Goal: Task Accomplishment & Management: Use online tool/utility

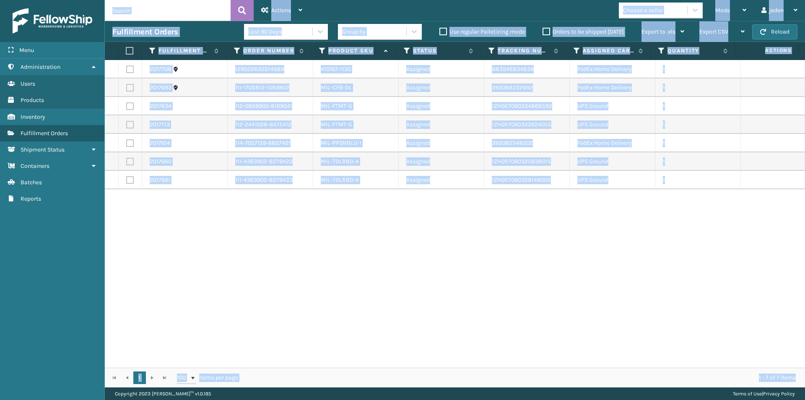
drag, startPoint x: 0, startPoint y: 0, endPoint x: 520, endPoint y: 215, distance: 562.4
click at [358, 289] on div "2017708 129022630374689 410167-1130 Assigned 883546834839 FedEx Home Delivery 1…" at bounding box center [455, 213] width 700 height 307
click at [769, 26] on button "Reload" at bounding box center [774, 31] width 45 height 15
click at [546, 32] on label "Orders to be shipped [DATE]" at bounding box center [582, 31] width 81 height 7
click at [543, 32] on input "Orders to be shipped [DATE]" at bounding box center [542, 29] width 0 height 5
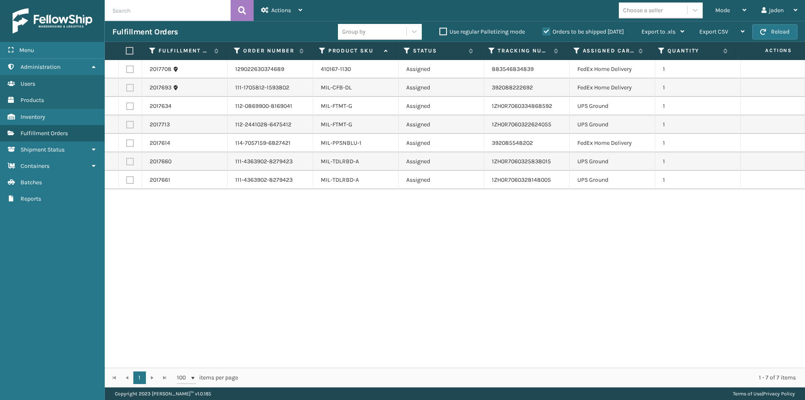
drag, startPoint x: 580, startPoint y: 269, endPoint x: 574, endPoint y: 269, distance: 6.7
drag, startPoint x: 574, startPoint y: 269, endPoint x: 207, endPoint y: 241, distance: 367.4
click at [235, 302] on div "2017708 129022630374689 410167-1130 Assigned 883546834839 FedEx Home Delivery 1…" at bounding box center [455, 213] width 700 height 307
click at [127, 104] on label at bounding box center [130, 106] width 8 height 8
click at [127, 104] on input "checkbox" at bounding box center [126, 104] width 0 height 5
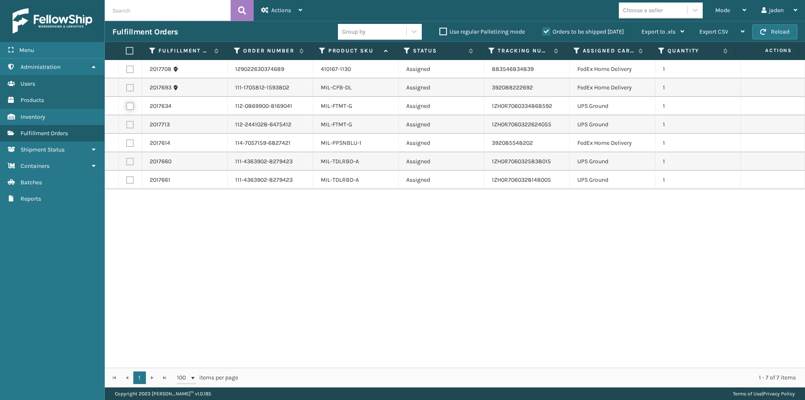
checkbox input "true"
click at [127, 127] on label at bounding box center [130, 125] width 8 height 8
click at [127, 126] on input "checkbox" at bounding box center [126, 123] width 0 height 5
checkbox input "true"
click at [132, 165] on label at bounding box center [130, 162] width 8 height 8
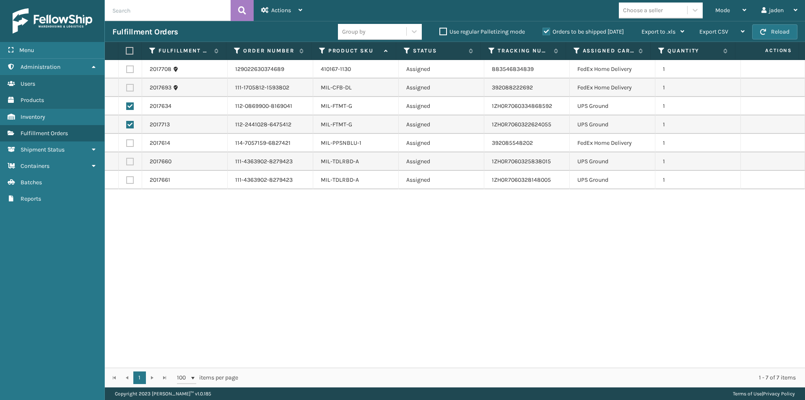
click at [127, 163] on input "checkbox" at bounding box center [126, 160] width 0 height 5
checkbox input "true"
click at [130, 180] on label at bounding box center [130, 180] width 8 height 8
click at [127, 180] on input "checkbox" at bounding box center [126, 178] width 0 height 5
checkbox input "true"
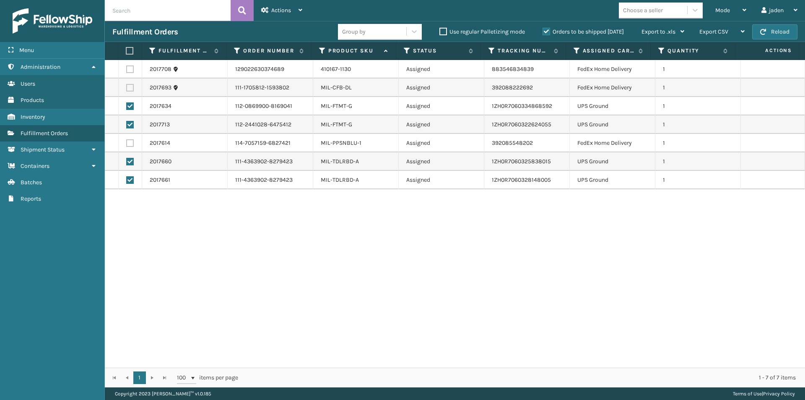
drag, startPoint x: 563, startPoint y: 260, endPoint x: 558, endPoint y: 260, distance: 5.5
drag, startPoint x: 558, startPoint y: 260, endPoint x: 252, endPoint y: 300, distance: 307.8
click at [252, 300] on div "2017708 129022630374689 410167-1130 Assigned 883546834839 FedEx Home Delivery 1…" at bounding box center [455, 213] width 700 height 307
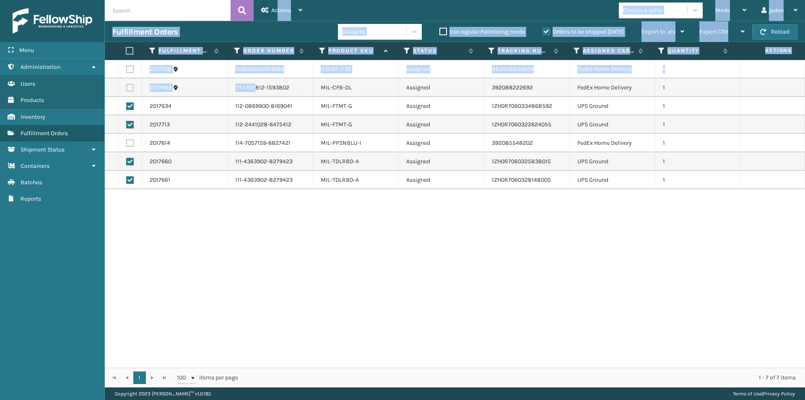
drag, startPoint x: 276, startPoint y: 8, endPoint x: 224, endPoint y: 348, distance: 344.4
click at [224, 348] on div "Actions Settings Remove All Filters Export Labels Create Picking Batch Mode Reg…" at bounding box center [455, 193] width 700 height 387
click at [226, 304] on div "2017708 129022630374689 410167-1130 Assigned 883546834839 FedEx Home Delivery 1…" at bounding box center [455, 213] width 700 height 307
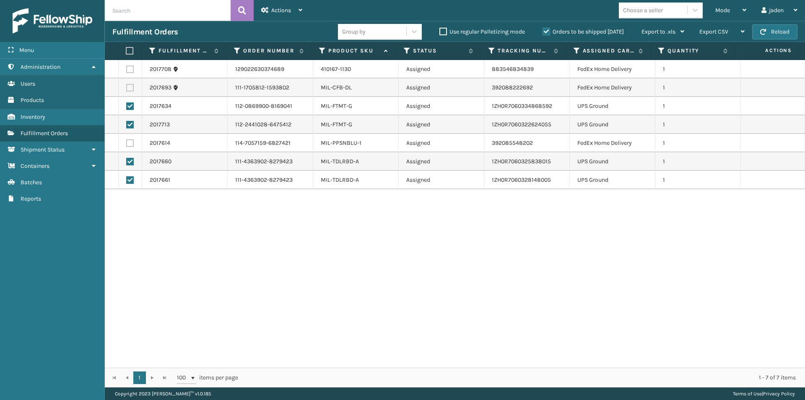
drag, startPoint x: 492, startPoint y: 254, endPoint x: 259, endPoint y: 267, distance: 233.5
click at [259, 267] on div "2017708 129022630374689 410167-1130 Assigned 883546834839 FedEx Home Delivery 1…" at bounding box center [455, 213] width 700 height 307
click at [771, 34] on button "Reload" at bounding box center [774, 31] width 45 height 15
drag, startPoint x: 571, startPoint y: 271, endPoint x: 539, endPoint y: 271, distance: 32.3
drag, startPoint x: 539, startPoint y: 271, endPoint x: 275, endPoint y: 295, distance: 265.6
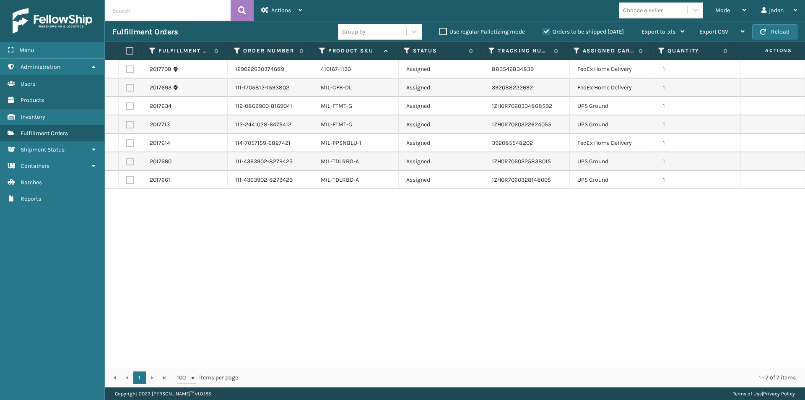
click at [275, 295] on div "2017708 129022630374689 410167-1130 Assigned 883546834839 FedEx Home Delivery 1…" at bounding box center [455, 213] width 700 height 307
click at [785, 23] on div "Fulfillment Orders Group by Use regular Palletizing mode Orders to be shipped […" at bounding box center [455, 31] width 700 height 21
click at [773, 29] on button "Reload" at bounding box center [774, 31] width 45 height 15
drag, startPoint x: 516, startPoint y: 289, endPoint x: 272, endPoint y: 282, distance: 243.3
click at [272, 282] on div "2017708 129022630374689 410167-1130 Assigned 883546834839 FedEx Home Delivery 1…" at bounding box center [455, 213] width 700 height 307
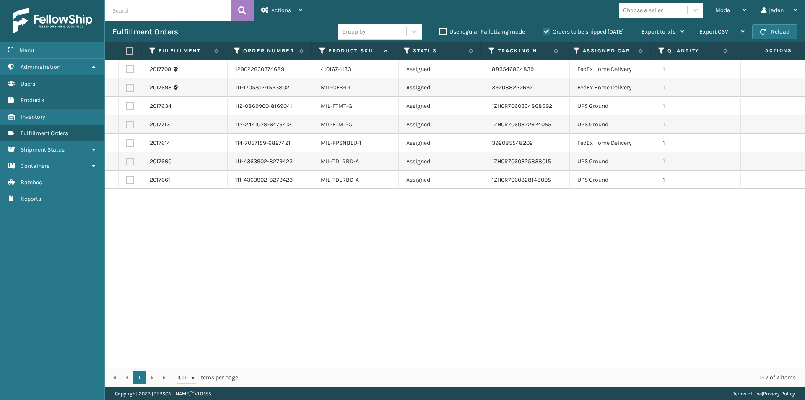
click at [131, 107] on label at bounding box center [130, 106] width 8 height 8
click at [127, 107] on input "checkbox" at bounding box center [126, 104] width 0 height 5
checkbox input "true"
click at [129, 124] on label at bounding box center [130, 125] width 8 height 8
click at [127, 124] on input "checkbox" at bounding box center [126, 123] width 0 height 5
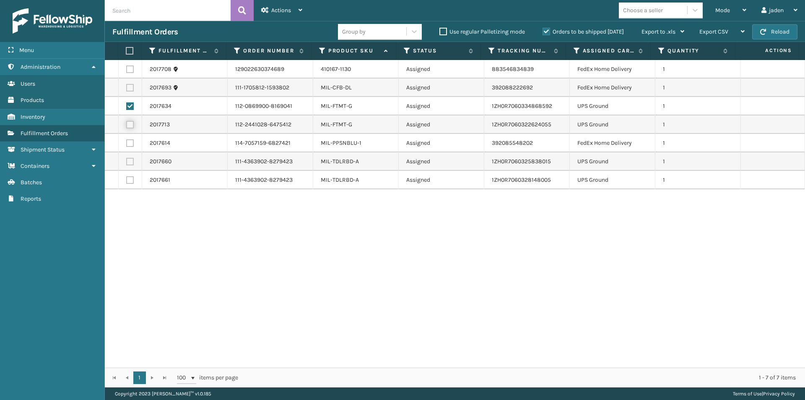
checkbox input "true"
click at [134, 161] on td at bounding box center [130, 161] width 23 height 18
click at [130, 164] on label at bounding box center [130, 162] width 8 height 8
click at [127, 163] on input "checkbox" at bounding box center [126, 160] width 0 height 5
checkbox input "true"
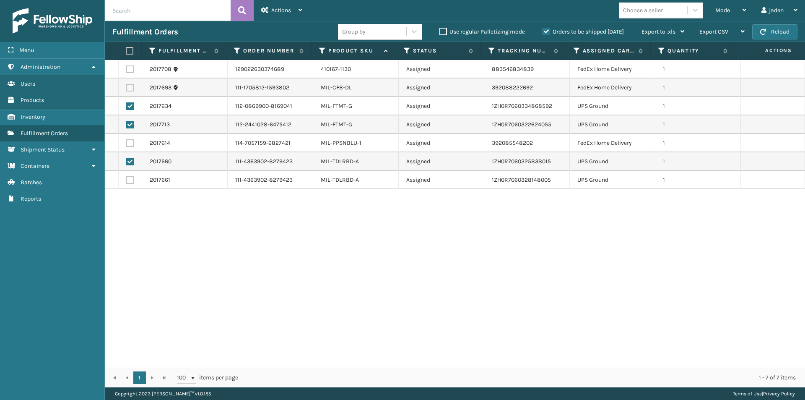
click at [130, 179] on label at bounding box center [130, 180] width 8 height 8
click at [127, 179] on input "checkbox" at bounding box center [126, 178] width 0 height 5
checkbox input "true"
drag, startPoint x: 663, startPoint y: 279, endPoint x: 654, endPoint y: 280, distance: 8.9
drag, startPoint x: 654, startPoint y: 280, endPoint x: 282, endPoint y: 285, distance: 371.9
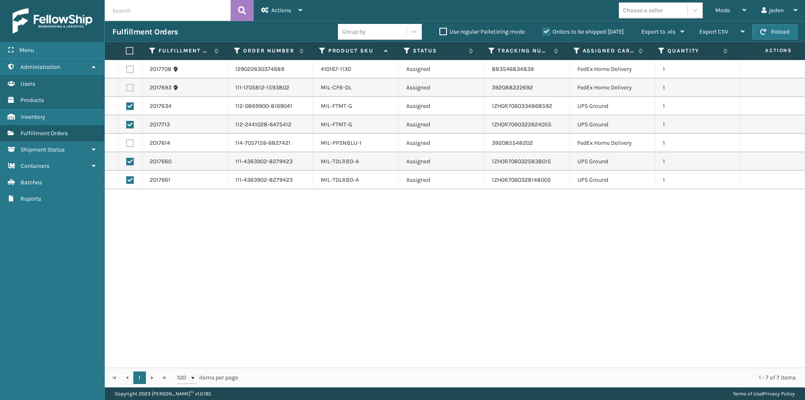
click at [282, 285] on div "2017708 129022630374689 410167-1130 Assigned 883546834839 FedEx Home Delivery 1…" at bounding box center [455, 213] width 700 height 307
drag, startPoint x: 453, startPoint y: 279, endPoint x: 442, endPoint y: 281, distance: 11.6
drag, startPoint x: 442, startPoint y: 281, endPoint x: 227, endPoint y: 204, distance: 228.6
click at [136, 318] on div "2017708 129022630374689 410167-1130 Assigned 883546834839 FedEx Home Delivery 1…" at bounding box center [455, 213] width 700 height 307
click at [280, 6] on div "Actions" at bounding box center [281, 10] width 41 height 21
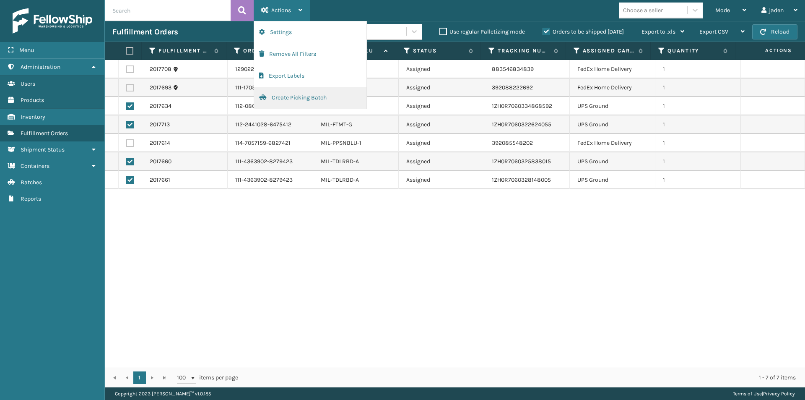
click at [288, 96] on button "Create Picking Batch" at bounding box center [310, 98] width 112 height 22
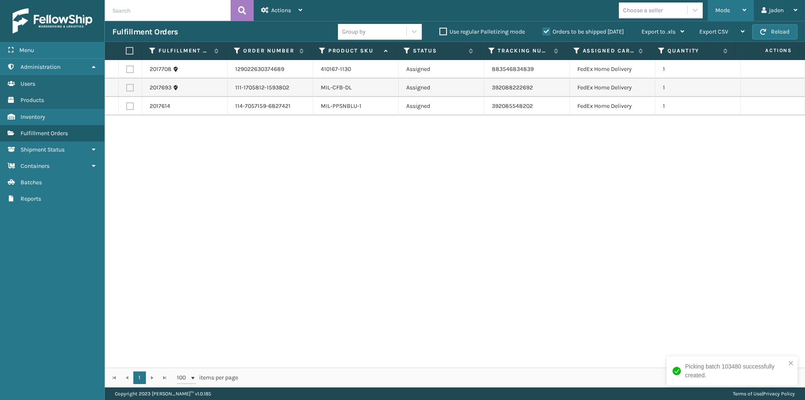
click at [721, 14] on div "Mode" at bounding box center [730, 10] width 31 height 21
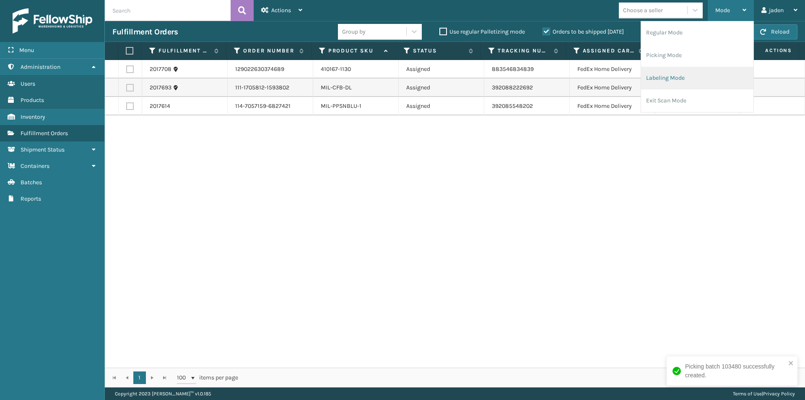
click at [656, 74] on li "Labeling Mode" at bounding box center [697, 78] width 112 height 23
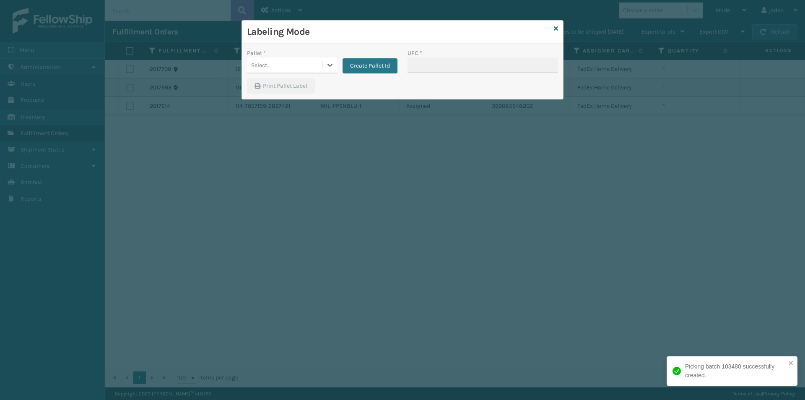
click at [326, 73] on div "Select..." at bounding box center [292, 65] width 91 height 16
click at [380, 60] on button "Create Pallet Id" at bounding box center [370, 65] width 55 height 15
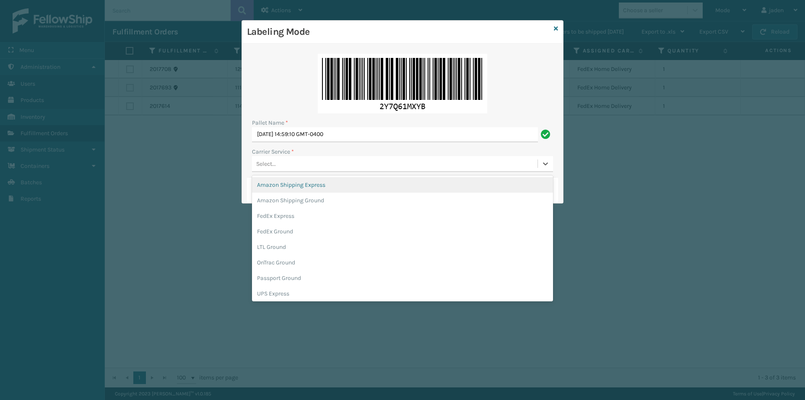
click at [307, 162] on div "Select..." at bounding box center [394, 164] width 285 height 14
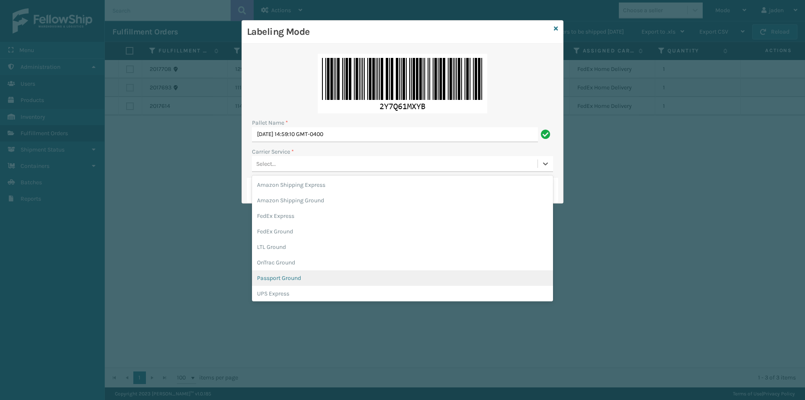
scroll to position [48, 0]
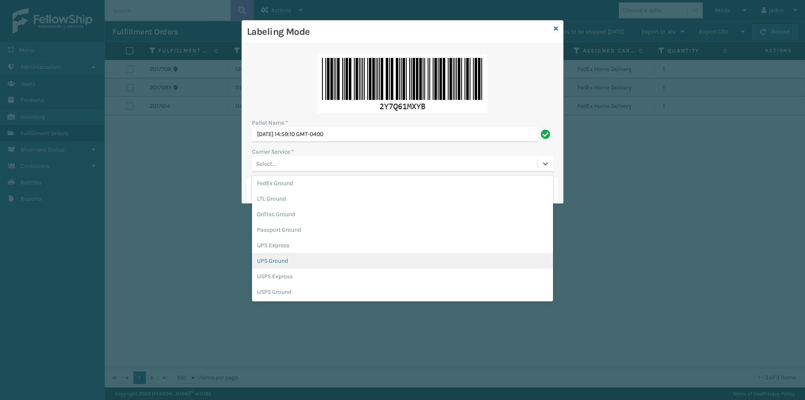
click at [283, 262] on div "UPS Ground" at bounding box center [402, 261] width 301 height 16
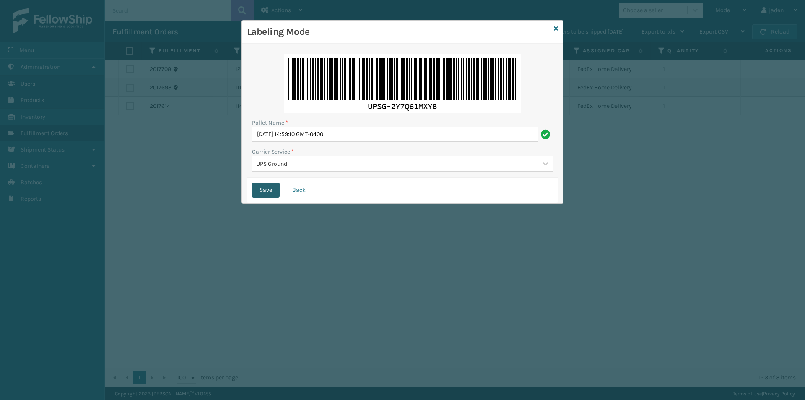
click at [264, 195] on button "Save" at bounding box center [266, 189] width 28 height 15
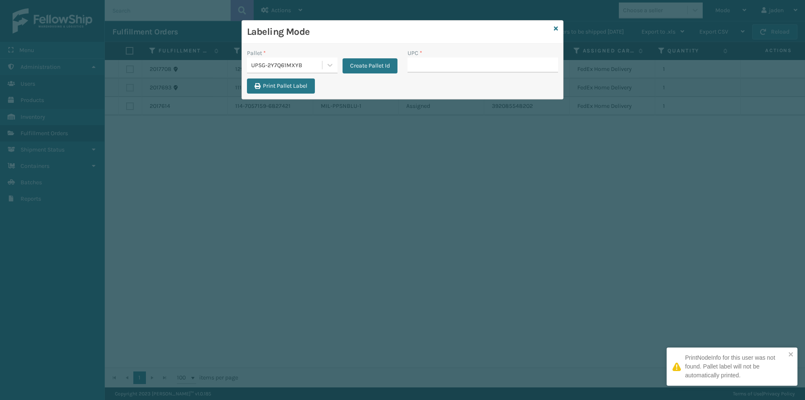
click at [440, 63] on input "UPC *" at bounding box center [482, 64] width 151 height 15
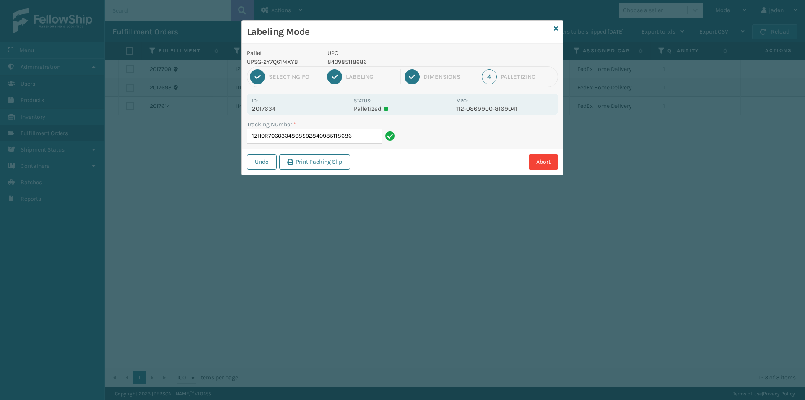
type input "1ZH0R7060334868592840985118686"
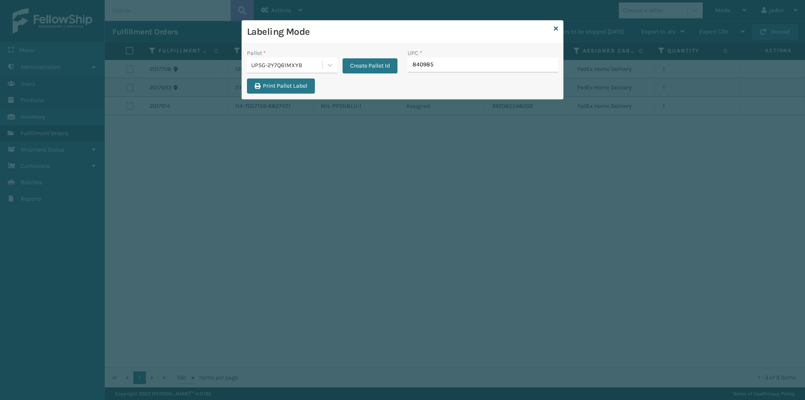
type input "8409851"
click at [554, 30] on icon at bounding box center [556, 29] width 4 height 6
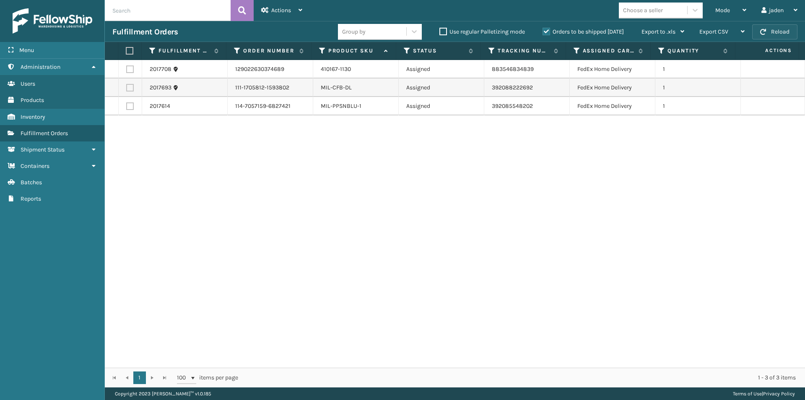
click at [755, 30] on button "Reload" at bounding box center [774, 31] width 45 height 15
drag, startPoint x: 548, startPoint y: 137, endPoint x: 523, endPoint y: 148, distance: 26.6
drag, startPoint x: 523, startPoint y: 148, endPoint x: 262, endPoint y: 205, distance: 266.9
click at [262, 205] on div "2017708 129022630374689 410167-1130 Assigned 883546834839 FedEx Home Delivery 1…" at bounding box center [455, 213] width 700 height 307
click at [129, 51] on label at bounding box center [128, 51] width 5 height 8
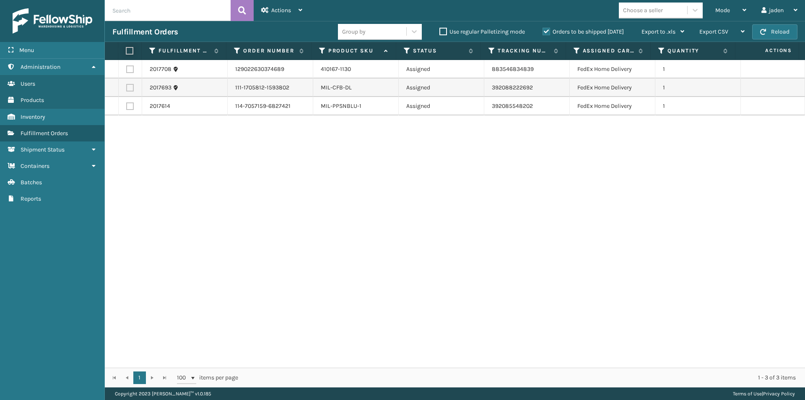
click at [126, 51] on input "checkbox" at bounding box center [126, 50] width 0 height 5
checkbox input "true"
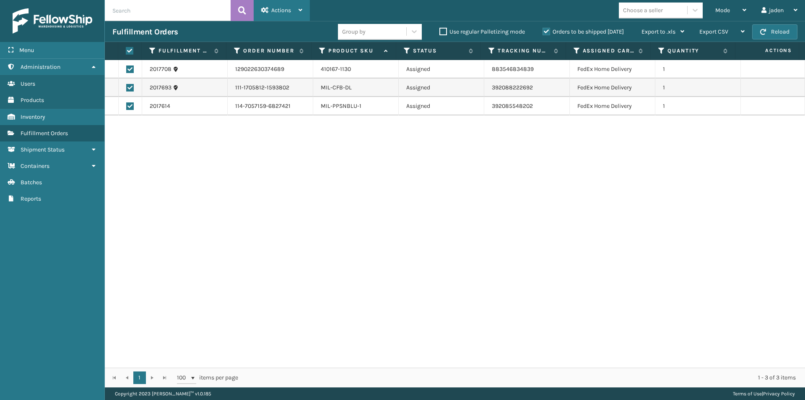
click at [289, 4] on div "Actions" at bounding box center [281, 10] width 41 height 21
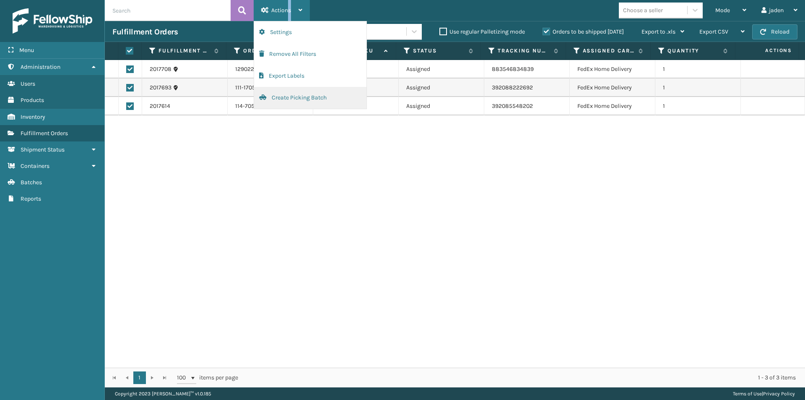
click at [279, 93] on button "Create Picking Batch" at bounding box center [310, 98] width 112 height 22
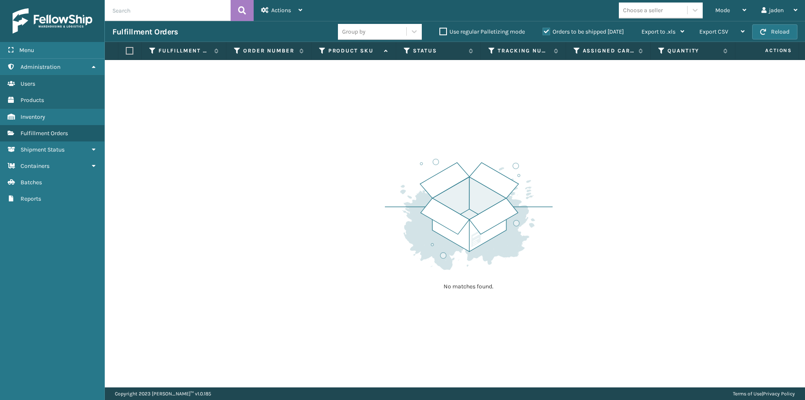
click at [767, 45] on span "Actions" at bounding box center [767, 51] width 59 height 14
click at [766, 33] on span "button" at bounding box center [763, 32] width 6 height 6
click at [730, 3] on div "Mode" at bounding box center [730, 10] width 31 height 21
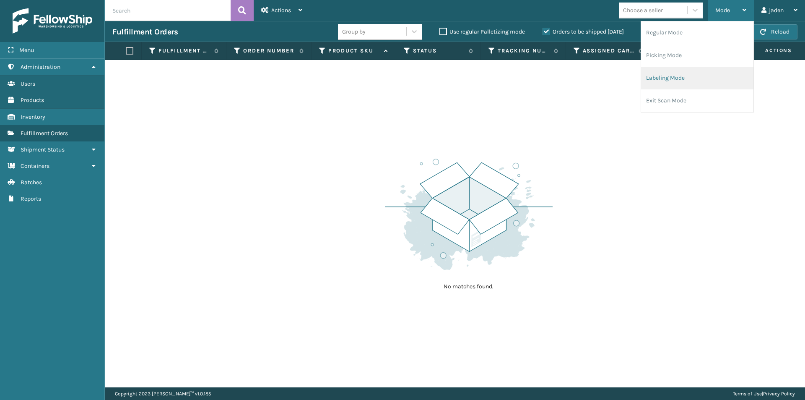
click at [660, 75] on li "Labeling Mode" at bounding box center [697, 78] width 112 height 23
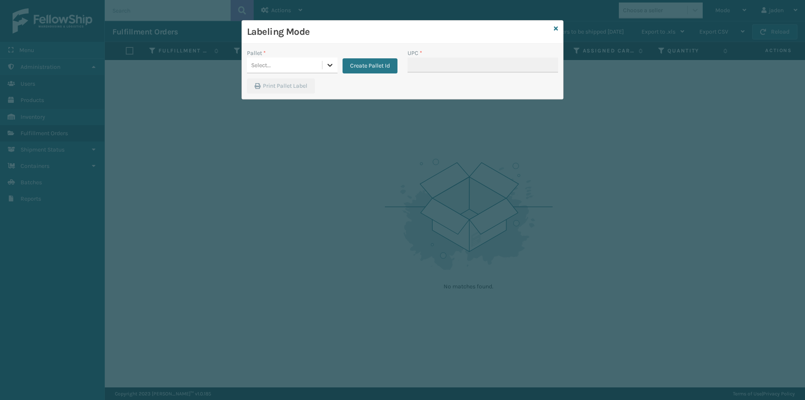
click at [335, 63] on div at bounding box center [329, 64] width 15 height 15
click at [274, 86] on div "UPSG-2Y7Q61MXYB" at bounding box center [292, 86] width 91 height 16
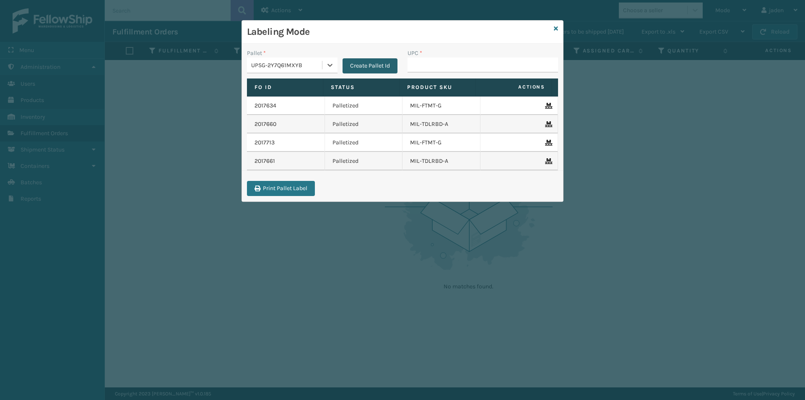
click at [358, 62] on button "Create Pallet Id" at bounding box center [370, 65] width 55 height 15
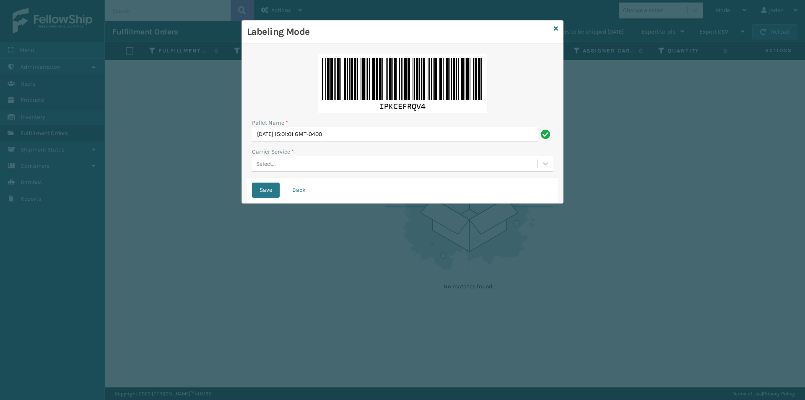
click at [344, 162] on div "Select..." at bounding box center [394, 164] width 285 height 14
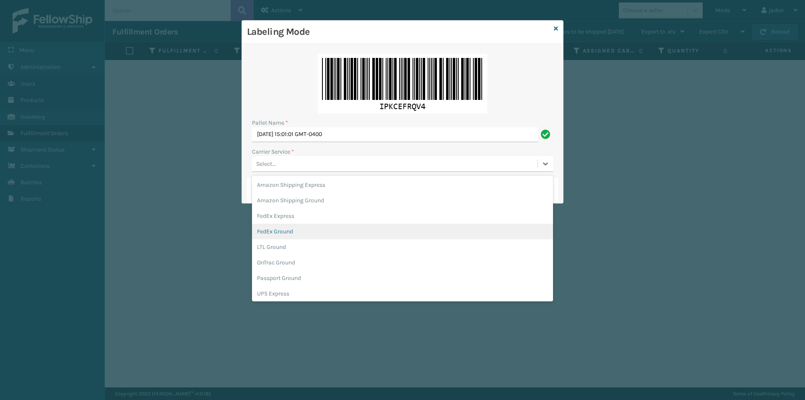
click at [295, 232] on div "FedEx Ground" at bounding box center [402, 231] width 301 height 16
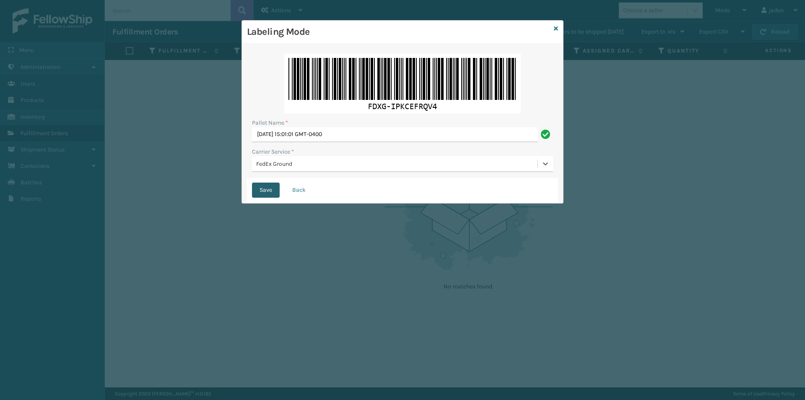
click at [266, 192] on button "Save" at bounding box center [266, 189] width 28 height 15
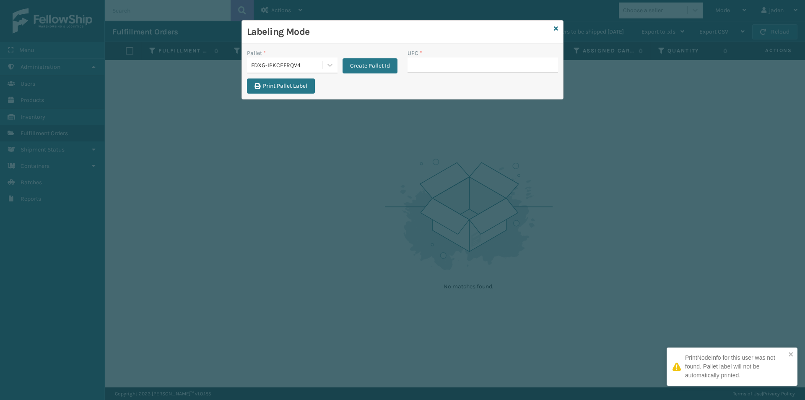
drag, startPoint x: 456, startPoint y: 57, endPoint x: 452, endPoint y: 75, distance: 18.5
click at [456, 57] on div "UPC *" at bounding box center [482, 61] width 151 height 24
click at [453, 69] on input "UPC *" at bounding box center [482, 64] width 151 height 15
type input "410167-1130"
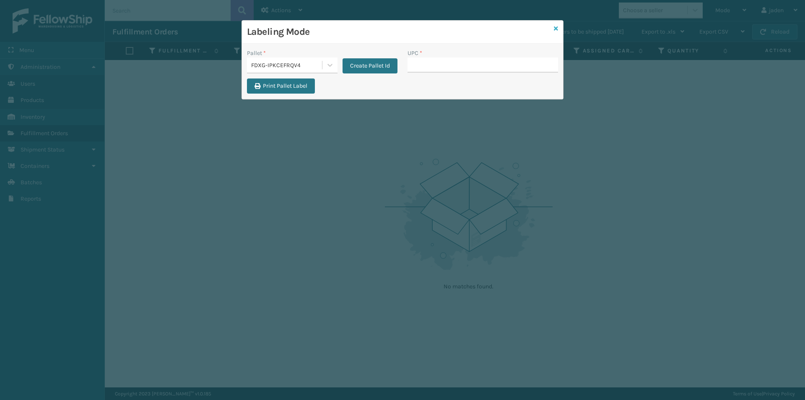
click at [553, 30] on div "Labeling Mode" at bounding box center [402, 32] width 321 height 23
click at [560, 31] on div "Labeling Mode" at bounding box center [402, 32] width 321 height 23
click at [558, 30] on icon at bounding box center [556, 29] width 4 height 6
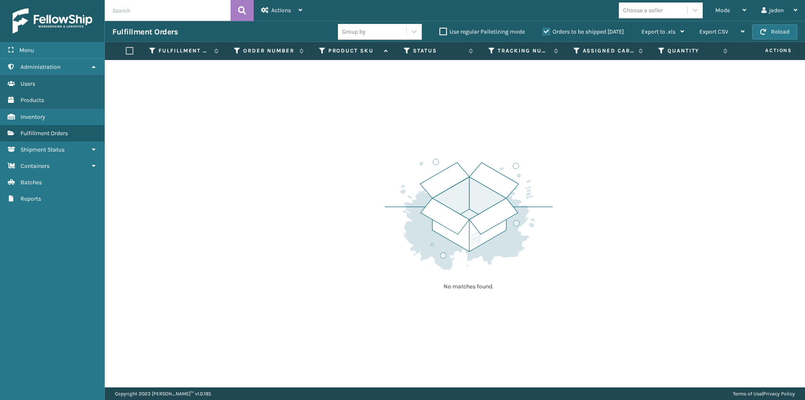
click at [546, 28] on label "Orders to be shipped [DATE]" at bounding box center [582, 31] width 81 height 7
click at [543, 28] on input "Orders to be shipped [DATE]" at bounding box center [542, 29] width 0 height 5
click at [724, 6] on div "Mode" at bounding box center [730, 10] width 31 height 21
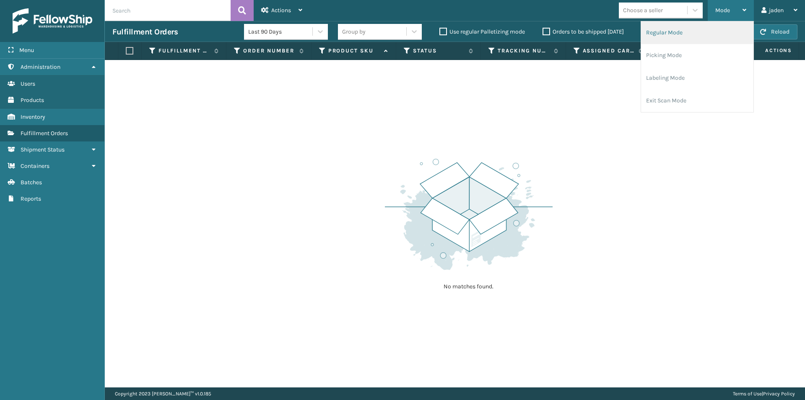
click at [676, 34] on li "Regular Mode" at bounding box center [697, 32] width 112 height 23
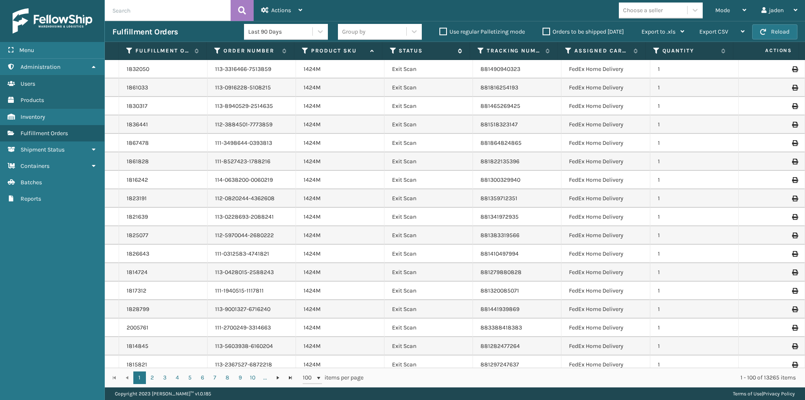
click at [394, 48] on icon at bounding box center [393, 51] width 7 height 8
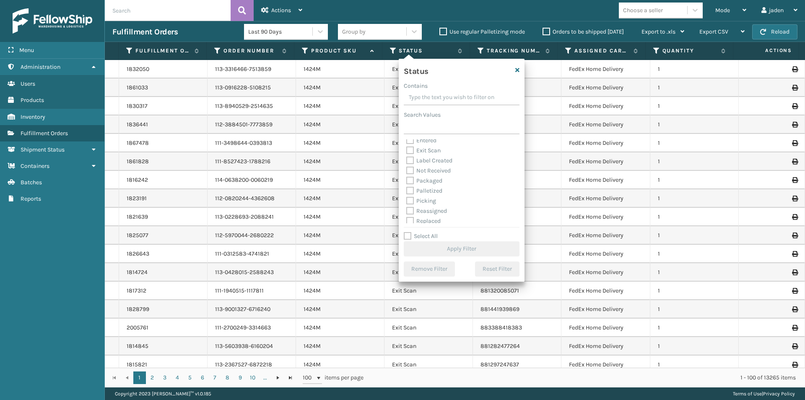
scroll to position [47, 0]
click at [413, 176] on label "Picking" at bounding box center [421, 177] width 30 height 7
click at [407, 176] on input "Picking" at bounding box center [406, 175] width 0 height 5
checkbox input "true"
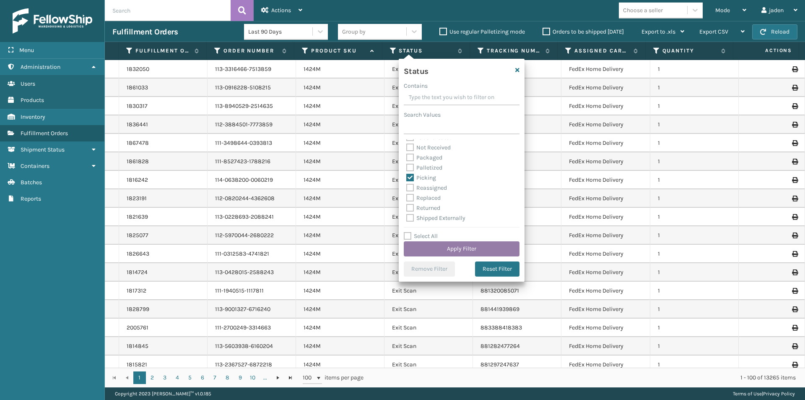
click at [436, 242] on button "Apply Filter" at bounding box center [462, 248] width 116 height 15
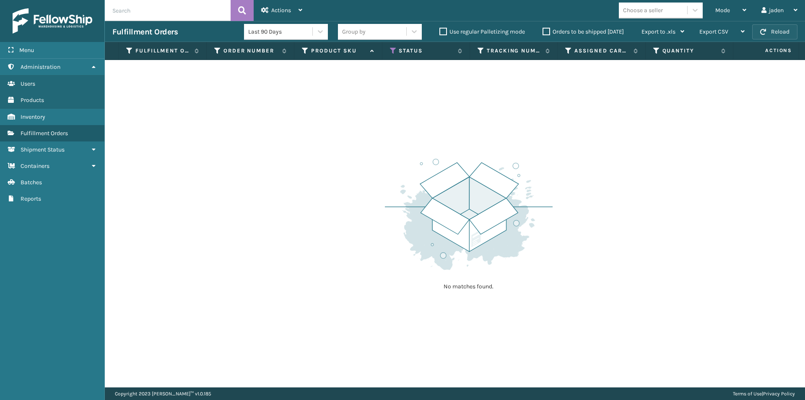
click at [764, 30] on span "button" at bounding box center [763, 32] width 6 height 6
click at [392, 51] on icon at bounding box center [393, 51] width 7 height 8
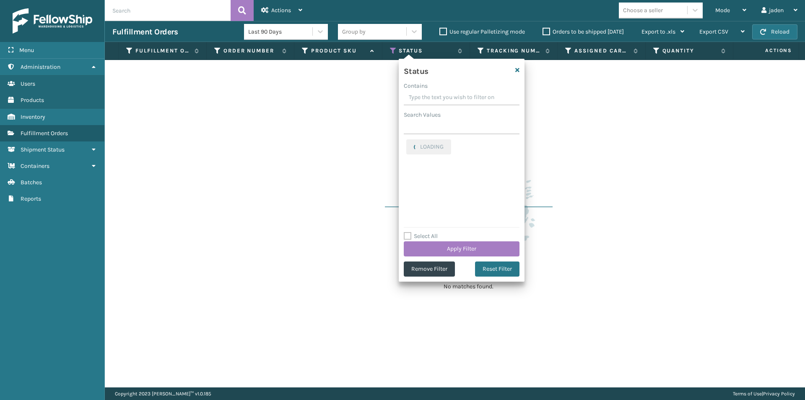
drag, startPoint x: 463, startPoint y: 91, endPoint x: 433, endPoint y: 91, distance: 29.3
click at [433, 91] on input "Contains" at bounding box center [462, 97] width 116 height 15
drag, startPoint x: 455, startPoint y: 93, endPoint x: 445, endPoint y: 92, distance: 9.7
click at [445, 92] on input "Contains" at bounding box center [462, 97] width 116 height 15
drag, startPoint x: 469, startPoint y: 93, endPoint x: 452, endPoint y: 96, distance: 17.5
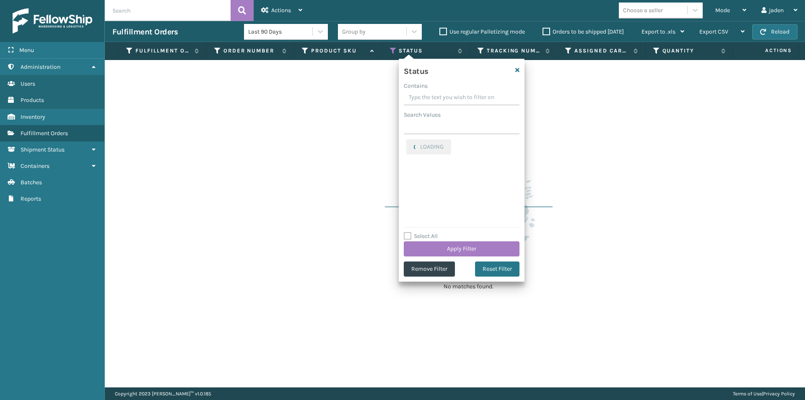
click at [452, 96] on input "Contains" at bounding box center [462, 97] width 116 height 15
drag, startPoint x: 476, startPoint y: 99, endPoint x: 459, endPoint y: 96, distance: 16.5
click at [459, 96] on input "Contains" at bounding box center [462, 97] width 116 height 15
drag, startPoint x: 473, startPoint y: 96, endPoint x: 440, endPoint y: 96, distance: 33.5
click at [440, 96] on input "Contains" at bounding box center [462, 97] width 116 height 15
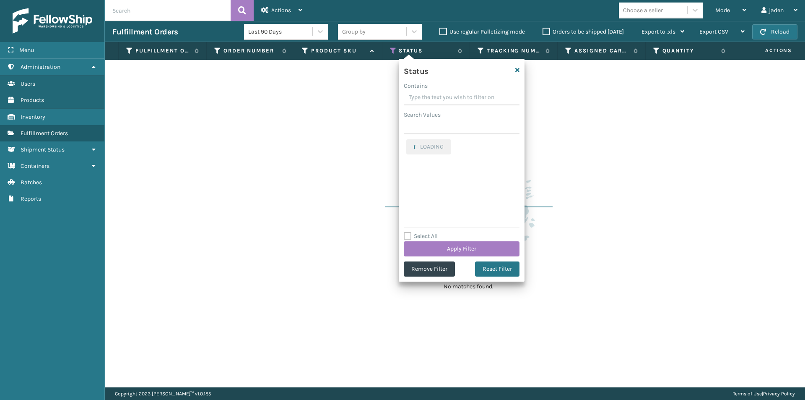
drag, startPoint x: 473, startPoint y: 95, endPoint x: 450, endPoint y: 95, distance: 23.1
click at [450, 95] on input "Contains" at bounding box center [462, 97] width 116 height 15
drag, startPoint x: 471, startPoint y: 93, endPoint x: 451, endPoint y: 94, distance: 20.6
click at [451, 94] on input "Contains" at bounding box center [462, 97] width 116 height 15
click at [409, 143] on label "Picking" at bounding box center [421, 143] width 30 height 7
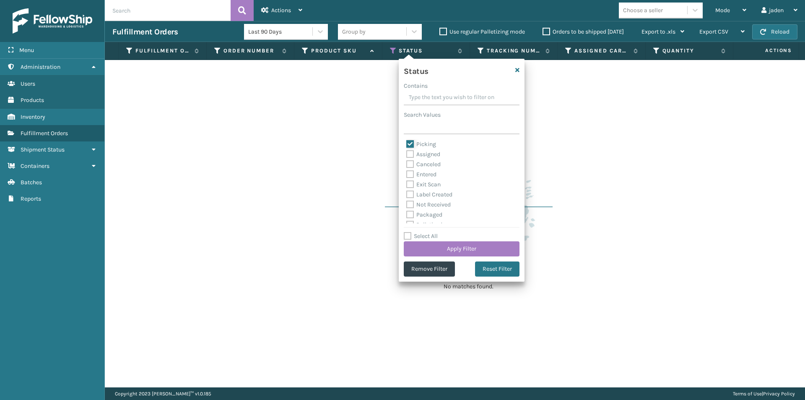
click at [407, 143] on input "Picking" at bounding box center [406, 141] width 0 height 5
checkbox input "false"
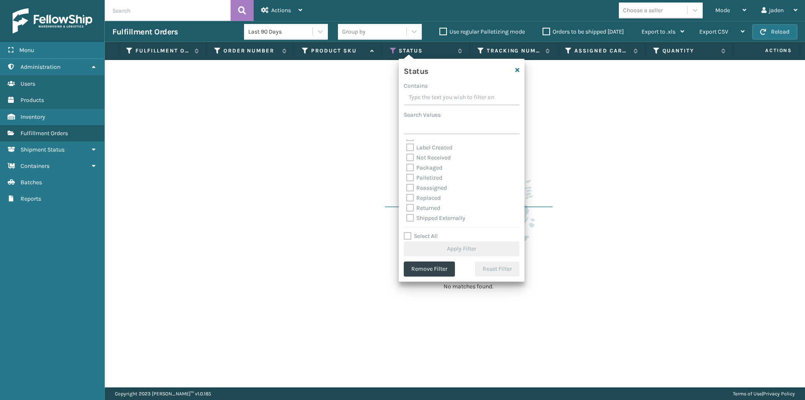
click at [413, 175] on label "Palletized" at bounding box center [424, 177] width 36 height 7
click at [407, 175] on input "Palletized" at bounding box center [406, 175] width 0 height 5
checkbox input "true"
click at [459, 253] on button "Apply Filter" at bounding box center [462, 248] width 116 height 15
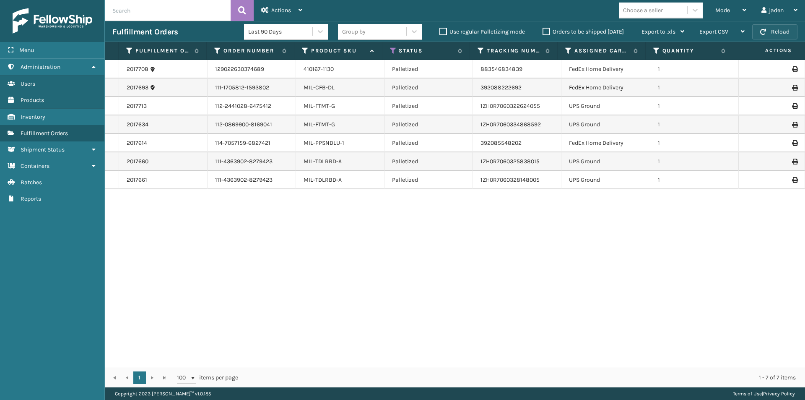
click at [788, 29] on button "Reload" at bounding box center [774, 31] width 45 height 15
click at [739, 9] on div "Mode" at bounding box center [730, 10] width 31 height 21
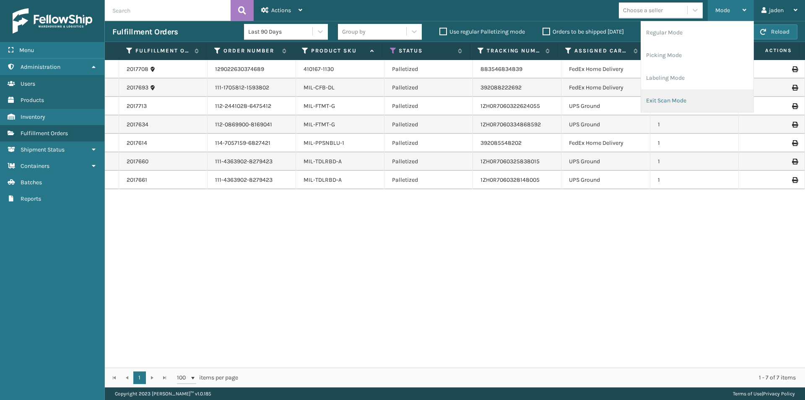
click at [690, 98] on li "Exit Scan Mode" at bounding box center [697, 100] width 112 height 23
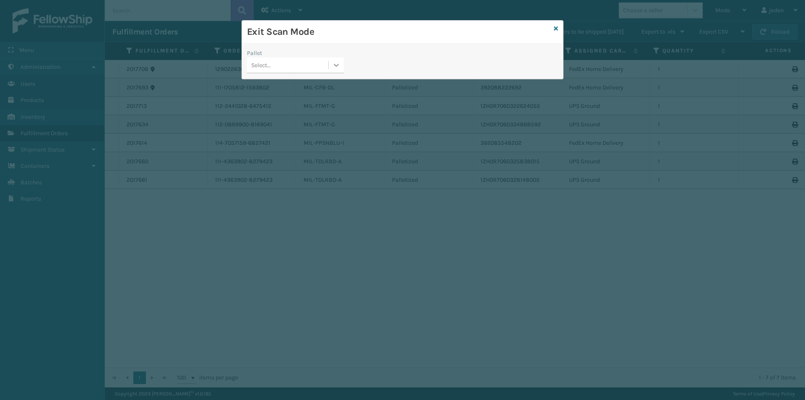
click at [330, 66] on div at bounding box center [336, 64] width 15 height 15
click at [296, 84] on div "FDXG-IPKCEFRQV4" at bounding box center [295, 86] width 97 height 16
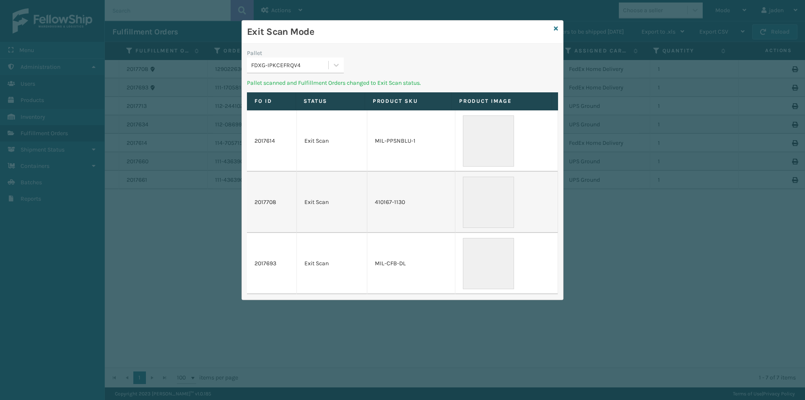
click at [340, 35] on h3 "Exit Scan Mode" at bounding box center [399, 32] width 304 height 13
drag, startPoint x: 440, startPoint y: 36, endPoint x: 432, endPoint y: 37, distance: 8.6
drag, startPoint x: 432, startPoint y: 37, endPoint x: 355, endPoint y: 33, distance: 76.9
click at [356, 32] on h3 "Exit Scan Mode" at bounding box center [399, 32] width 304 height 13
click at [329, 63] on div at bounding box center [336, 64] width 15 height 15
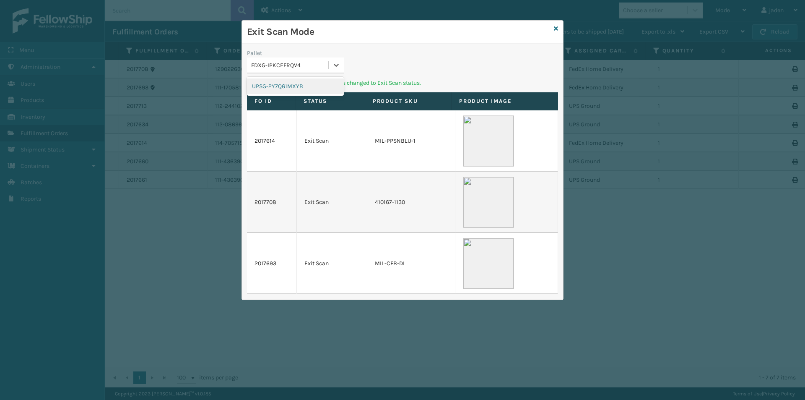
click at [307, 94] on div "UPSG-2Y7Q61MXYB" at bounding box center [295, 86] width 97 height 19
click at [314, 82] on div "UPSG-2Y7Q61MXYB" at bounding box center [295, 86] width 97 height 16
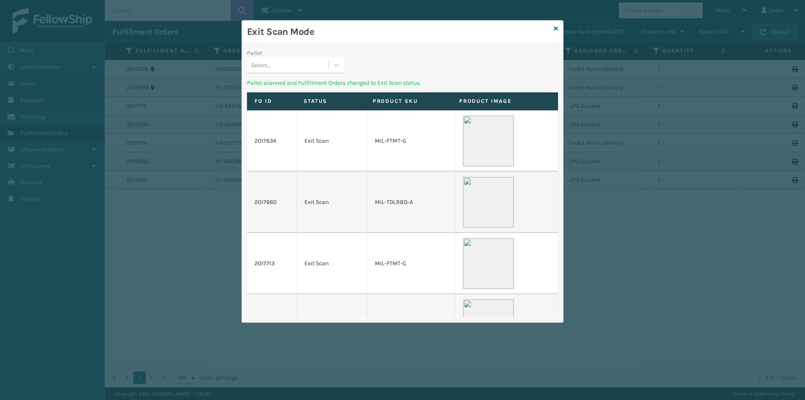
drag, startPoint x: 464, startPoint y: 48, endPoint x: 438, endPoint y: 48, distance: 26.0
drag, startPoint x: 438, startPoint y: 48, endPoint x: 357, endPoint y: 44, distance: 80.6
click at [357, 44] on div "Pallet Select... Pallet scanned and Fulfillment Orders changed to Exit Scan sta…" at bounding box center [402, 183] width 321 height 278
drag, startPoint x: 417, startPoint y: 48, endPoint x: 372, endPoint y: 50, distance: 44.9
drag, startPoint x: 372, startPoint y: 50, endPoint x: 352, endPoint y: 44, distance: 20.7
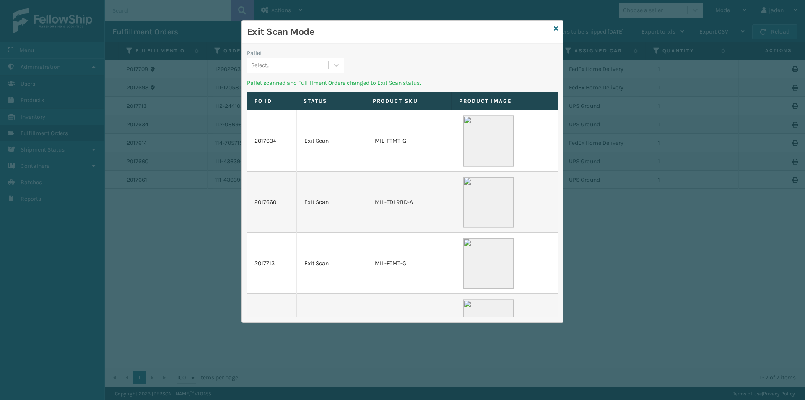
click at [352, 44] on div "Pallet Select... Pallet scanned and Fulfillment Orders changed to Exit Scan sta…" at bounding box center [402, 183] width 321 height 278
click at [333, 65] on icon at bounding box center [336, 65] width 8 height 8
drag, startPoint x: 306, startPoint y: 83, endPoint x: 445, endPoint y: 54, distance: 141.3
click at [311, 78] on div "No options" at bounding box center [295, 86] width 97 height 19
click at [556, 29] on icon at bounding box center [556, 29] width 4 height 6
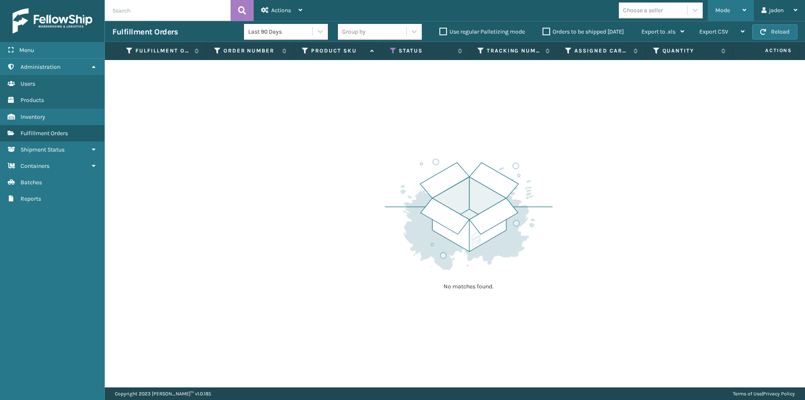
click at [736, 4] on div "Mode" at bounding box center [730, 10] width 31 height 21
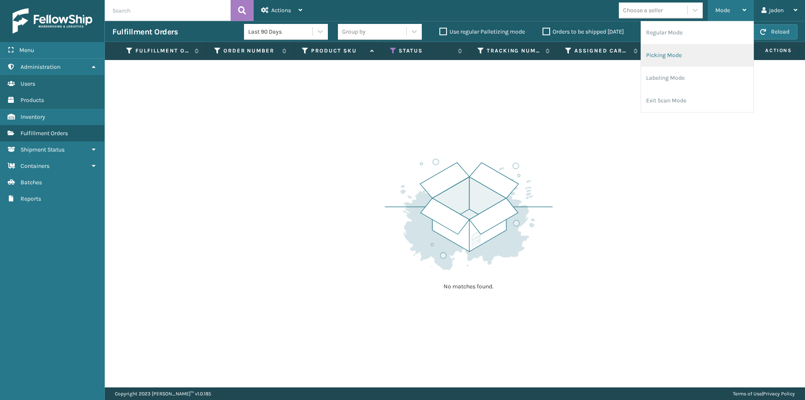
click at [687, 52] on li "Picking Mode" at bounding box center [697, 55] width 112 height 23
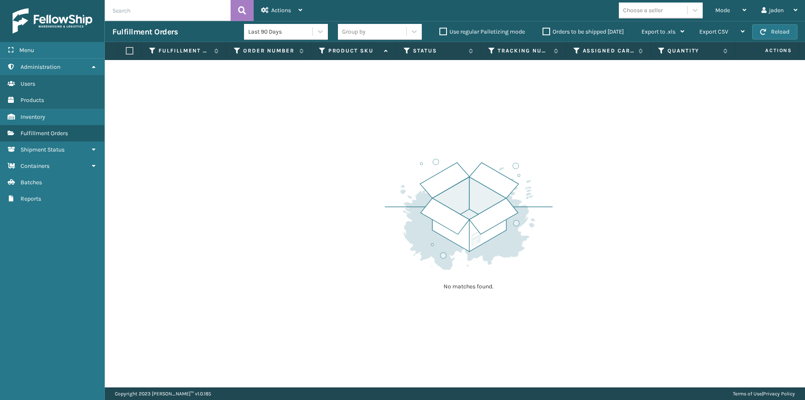
drag, startPoint x: 636, startPoint y: 112, endPoint x: 624, endPoint y: 112, distance: 12.2
drag, startPoint x: 624, startPoint y: 112, endPoint x: 573, endPoint y: 80, distance: 60.5
click at [517, 101] on div "No matches found." at bounding box center [455, 223] width 700 height 327
click at [780, 35] on button "Reload" at bounding box center [774, 31] width 45 height 15
click at [548, 29] on label "Orders to be shipped [DATE]" at bounding box center [582, 31] width 81 height 7
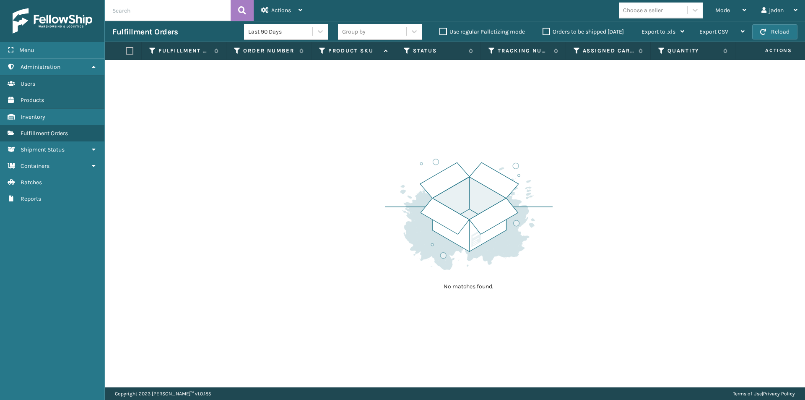
click at [543, 29] on input "Orders to be shipped [DATE]" at bounding box center [542, 29] width 0 height 5
click at [739, 13] on div "Mode" at bounding box center [730, 10] width 31 height 21
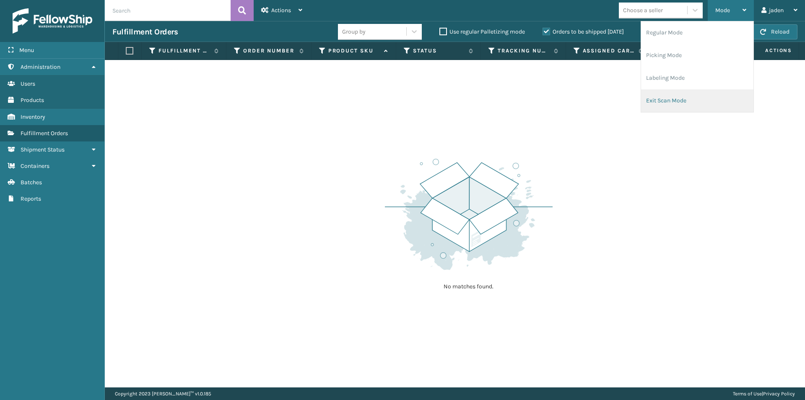
click at [695, 94] on li "Exit Scan Mode" at bounding box center [697, 100] width 112 height 23
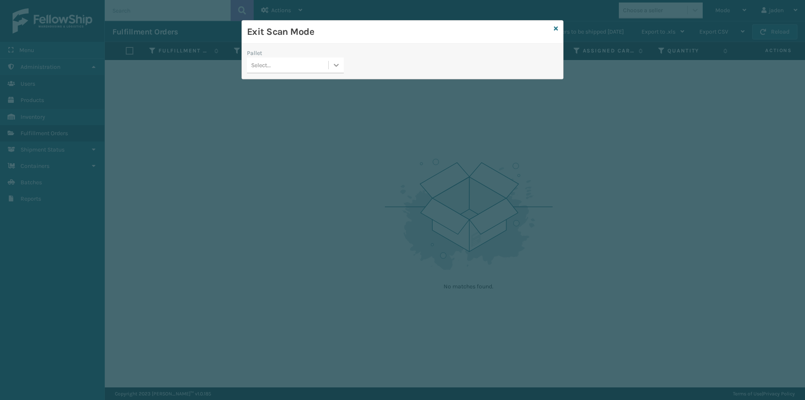
click at [337, 61] on icon at bounding box center [336, 65] width 8 height 8
drag, startPoint x: 298, startPoint y: 80, endPoint x: 324, endPoint y: 71, distance: 27.2
click at [310, 77] on div "No options" at bounding box center [295, 86] width 97 height 19
click at [555, 29] on icon at bounding box center [556, 29] width 4 height 6
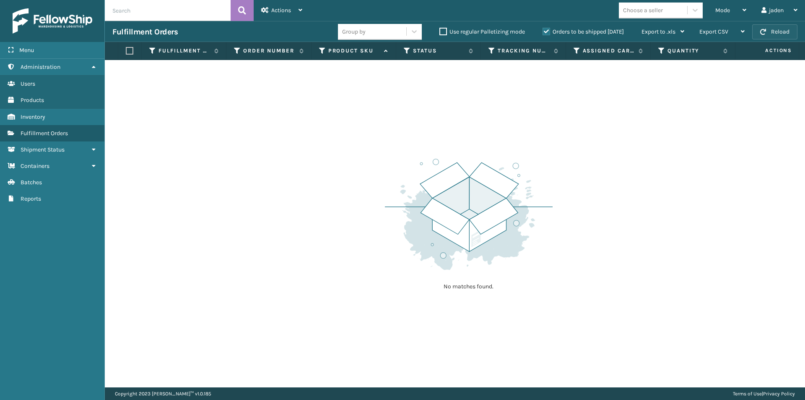
click at [778, 35] on button "Reload" at bounding box center [774, 31] width 45 height 15
click at [719, 3] on div "Mode" at bounding box center [730, 10] width 31 height 21
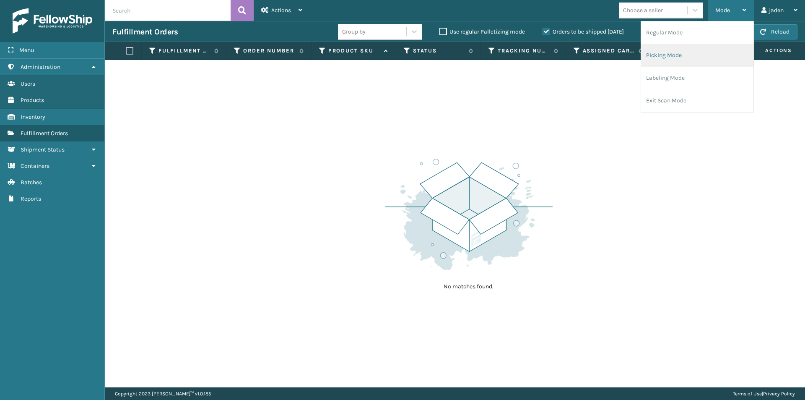
click at [674, 53] on li "Picking Mode" at bounding box center [697, 55] width 112 height 23
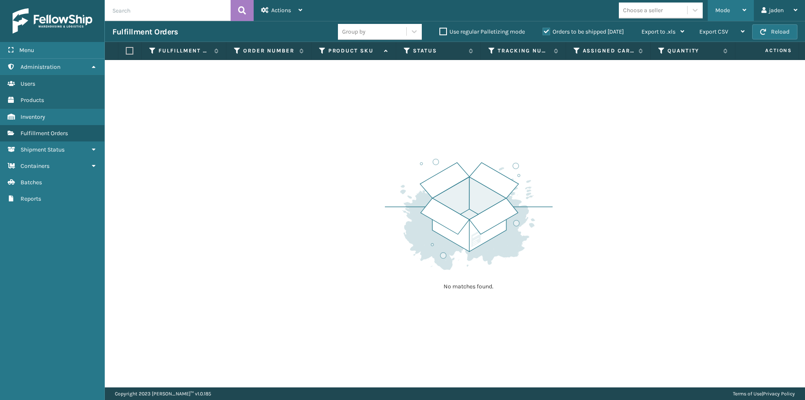
click at [741, 11] on div "Mode" at bounding box center [730, 10] width 31 height 21
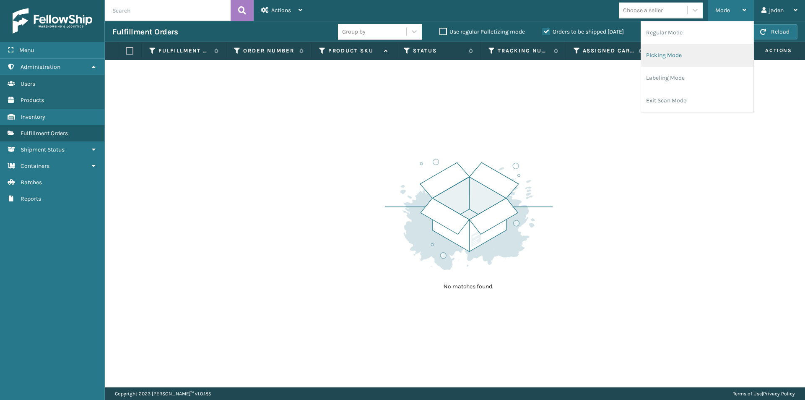
click at [671, 52] on li "Picking Mode" at bounding box center [697, 55] width 112 height 23
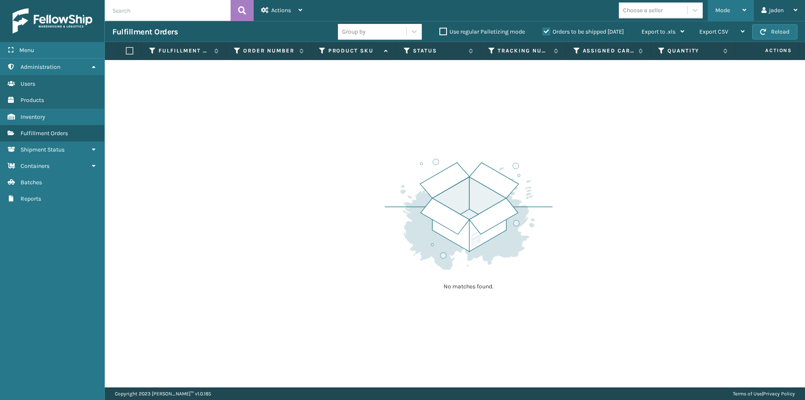
click at [739, 9] on div "Mode" at bounding box center [730, 10] width 31 height 21
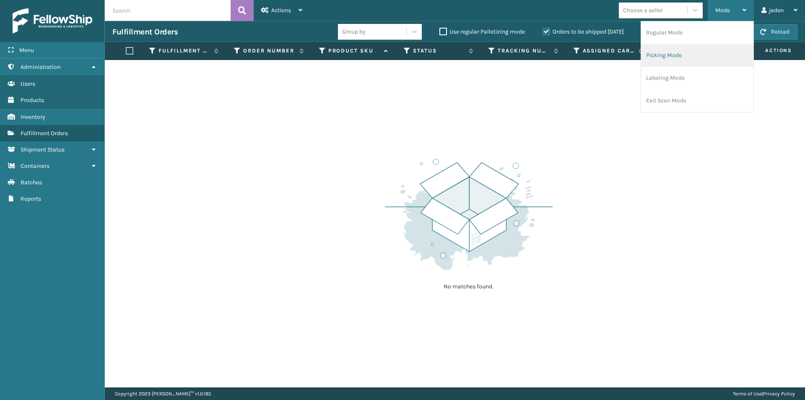
drag, startPoint x: 690, startPoint y: 53, endPoint x: 532, endPoint y: 19, distance: 162.2
click at [690, 54] on li "Picking Mode" at bounding box center [697, 55] width 112 height 23
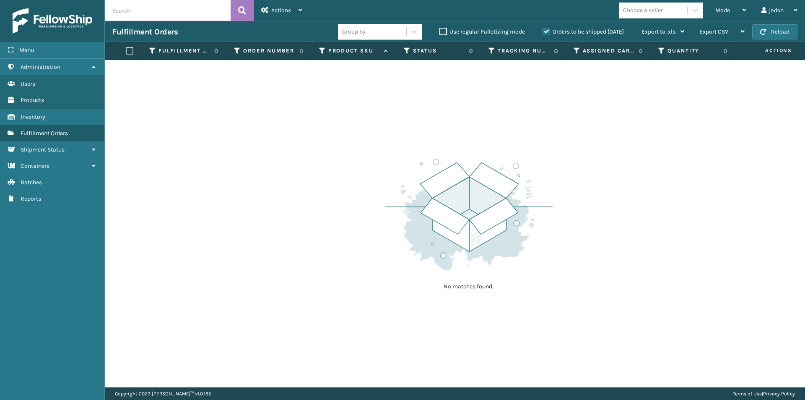
click at [545, 29] on label "Orders to be shipped [DATE]" at bounding box center [582, 31] width 81 height 7
click at [543, 29] on input "Orders to be shipped [DATE]" at bounding box center [542, 29] width 0 height 5
click at [730, 6] on div "Mode" at bounding box center [730, 10] width 31 height 21
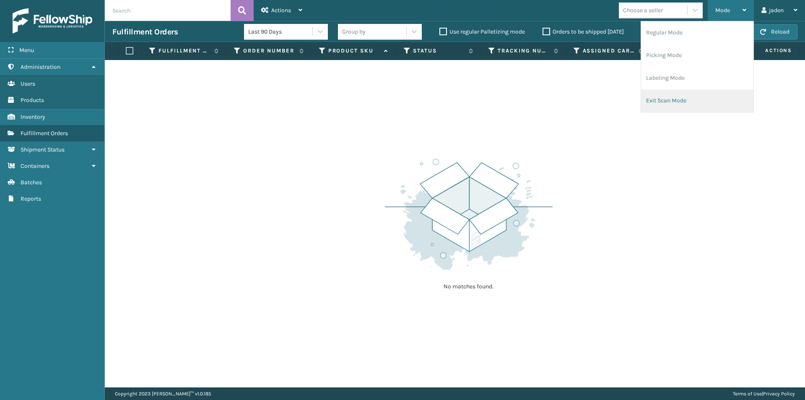
click at [699, 107] on li "Exit Scan Mode" at bounding box center [697, 100] width 112 height 23
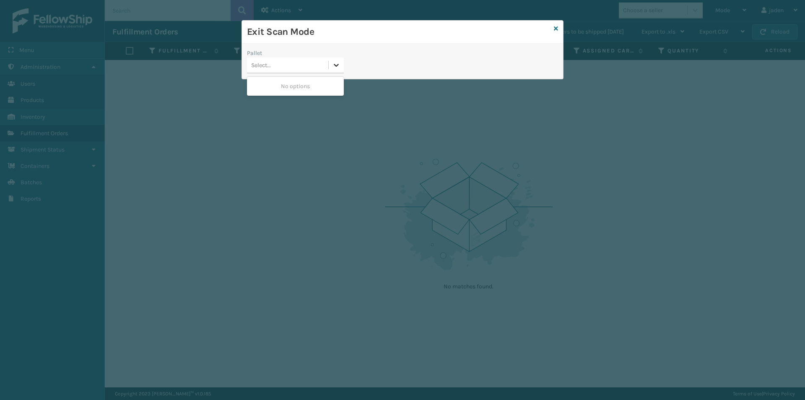
click at [335, 65] on icon at bounding box center [336, 65] width 5 height 3
drag, startPoint x: 321, startPoint y: 79, endPoint x: 521, endPoint y: 28, distance: 206.0
click at [362, 69] on div "Pallet 0 results available. Use Up and Down to choose options, press Enter to s…" at bounding box center [402, 64] width 321 height 30
click at [556, 29] on icon at bounding box center [556, 29] width 4 height 6
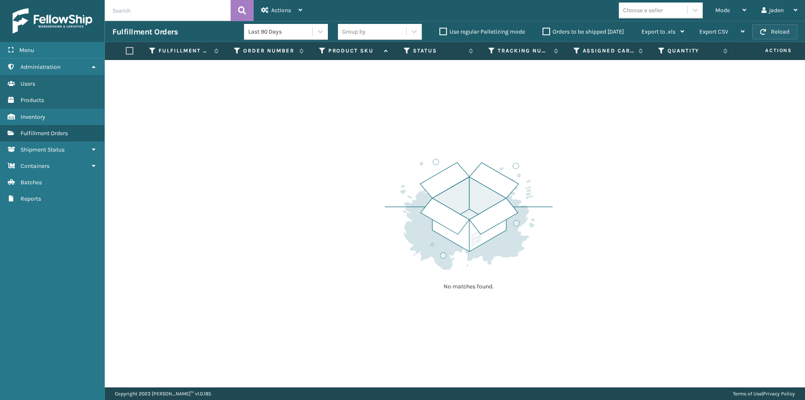
click at [773, 29] on button "Reload" at bounding box center [774, 31] width 45 height 15
click at [734, 10] on div "Mode" at bounding box center [730, 10] width 31 height 21
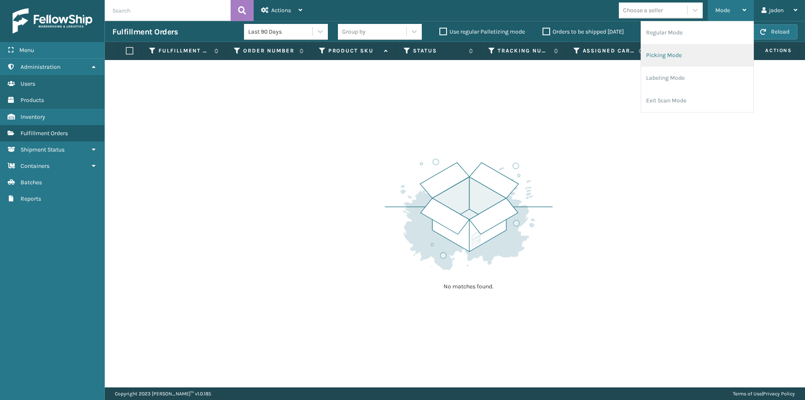
click at [684, 48] on li "Picking Mode" at bounding box center [697, 55] width 112 height 23
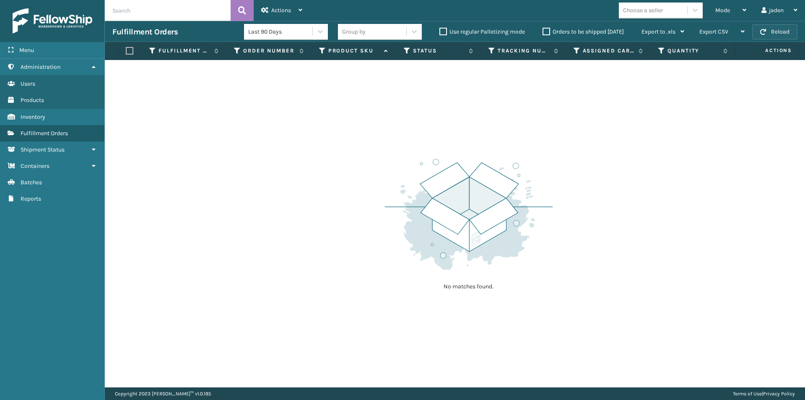
click at [765, 32] on span "button" at bounding box center [763, 32] width 6 height 6
drag, startPoint x: 613, startPoint y: 146, endPoint x: 588, endPoint y: 143, distance: 25.0
drag, startPoint x: 588, startPoint y: 143, endPoint x: 620, endPoint y: 3, distance: 143.3
click at [395, 88] on div "No matches found." at bounding box center [455, 223] width 700 height 327
click at [720, 6] on div "Mode" at bounding box center [730, 10] width 31 height 21
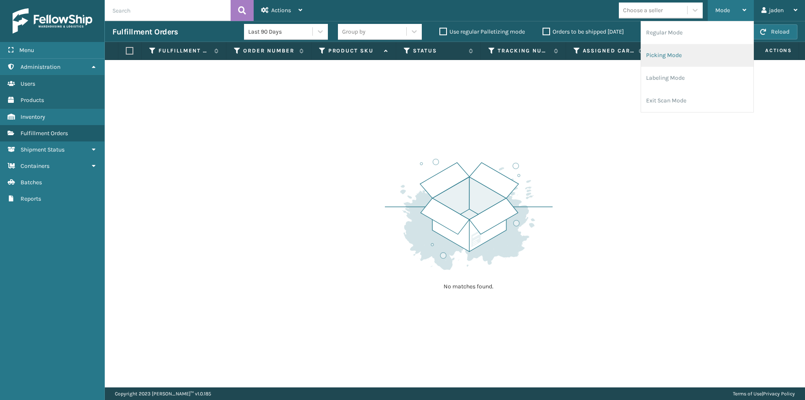
click at [698, 54] on li "Picking Mode" at bounding box center [697, 55] width 112 height 23
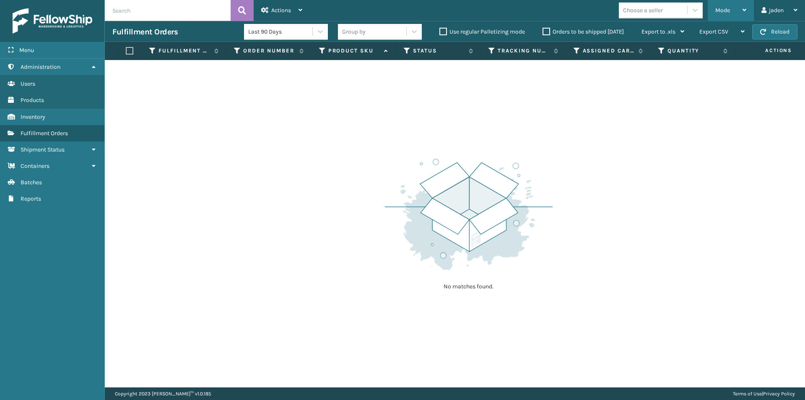
click at [743, 15] on div "Mode" at bounding box center [730, 10] width 31 height 21
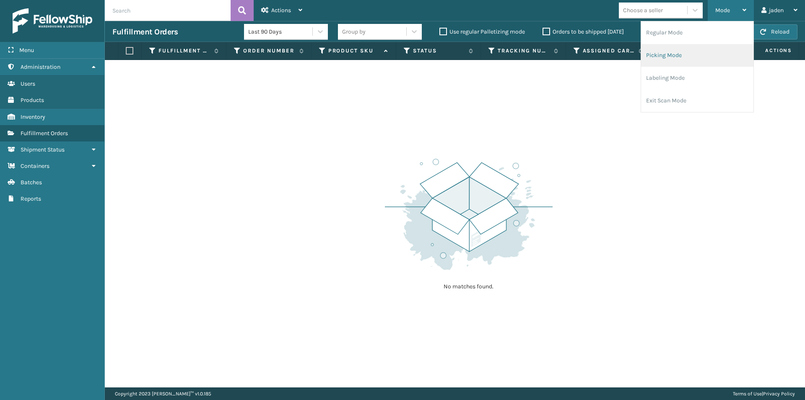
click at [694, 63] on li "Picking Mode" at bounding box center [697, 55] width 112 height 23
